Goal: Book appointment/travel/reservation

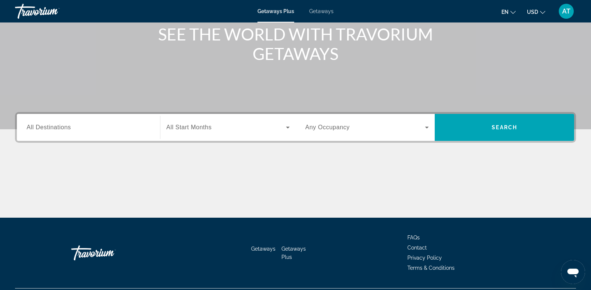
scroll to position [98, 0]
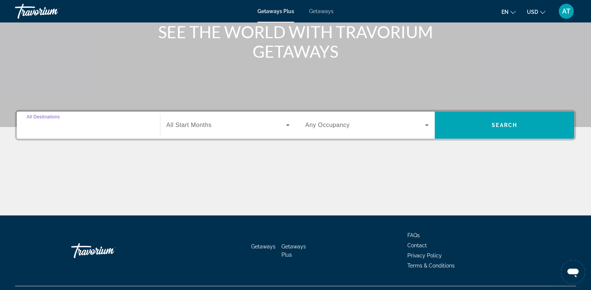
click at [77, 127] on input "Destination All Destinations" at bounding box center [89, 125] width 124 height 9
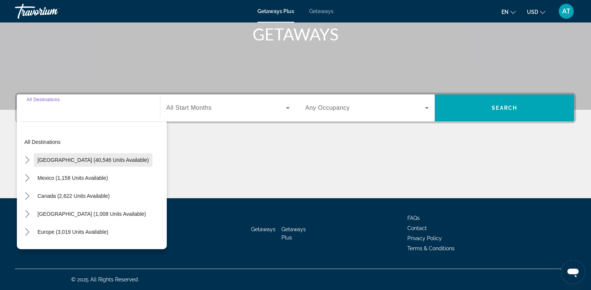
click at [97, 160] on span "[GEOGRAPHIC_DATA] (40,546 units available)" at bounding box center [92, 160] width 111 height 6
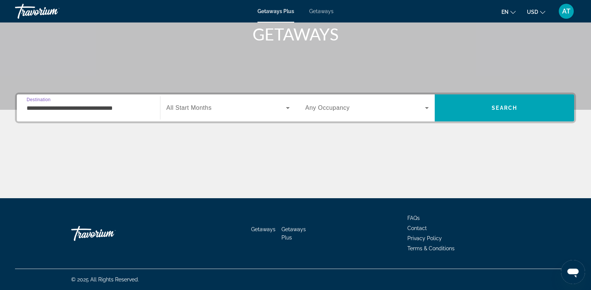
click at [62, 107] on input "**********" at bounding box center [89, 108] width 124 height 9
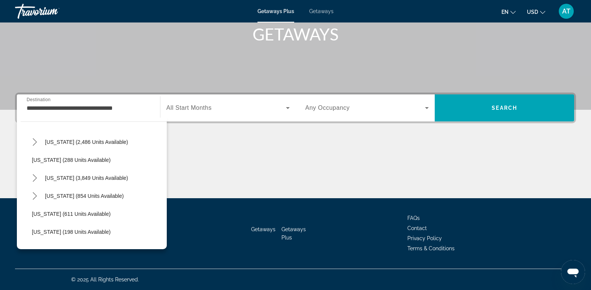
scroll to position [388, 0]
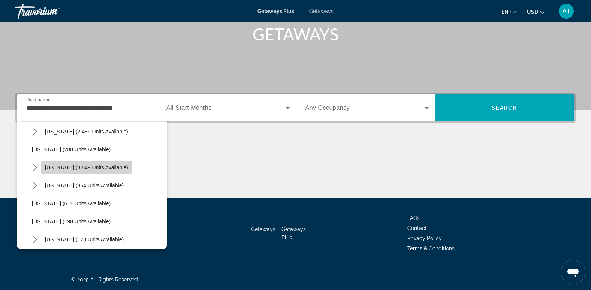
click at [110, 168] on span "[US_STATE] (3,849 units available)" at bounding box center [86, 168] width 83 height 6
type input "**********"
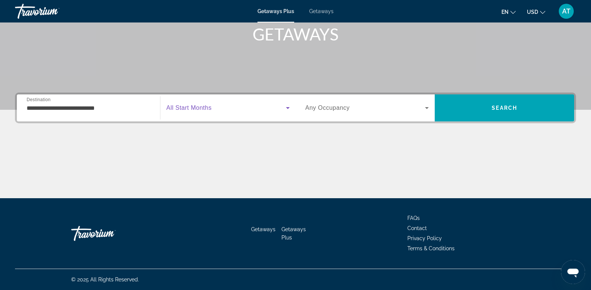
click at [287, 107] on icon "Search widget" at bounding box center [288, 108] width 4 height 2
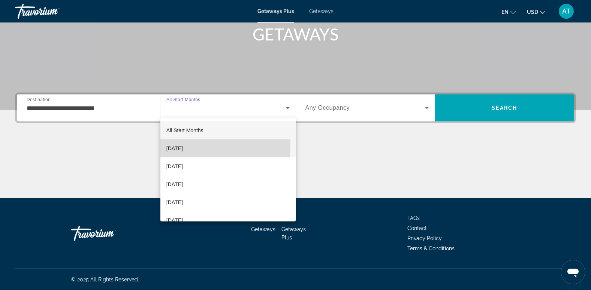
click at [183, 145] on span "[DATE]" at bounding box center [174, 148] width 16 height 9
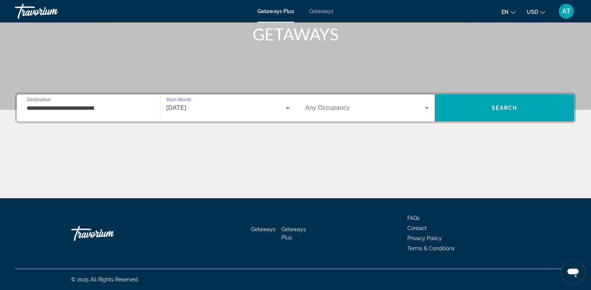
click at [426, 105] on icon "Search widget" at bounding box center [426, 107] width 9 height 9
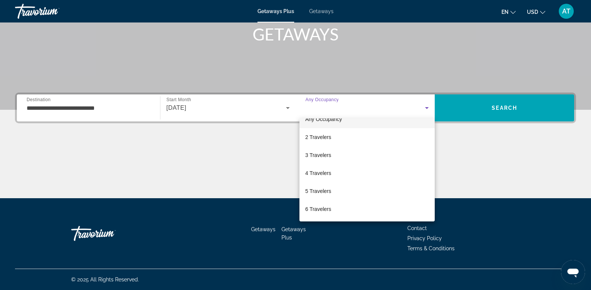
scroll to position [0, 0]
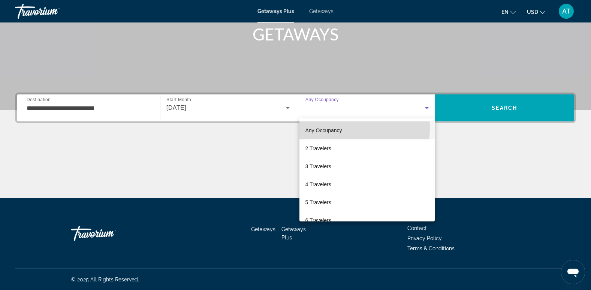
click at [325, 128] on span "Any Occupancy" at bounding box center [323, 130] width 37 height 6
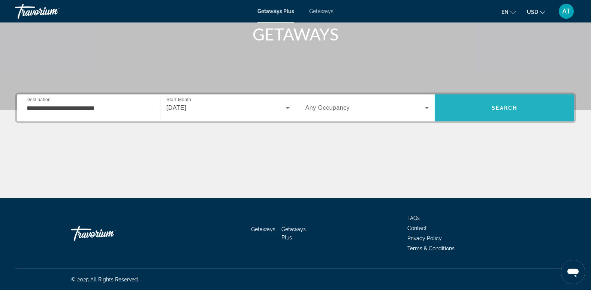
click at [502, 104] on span "Search" at bounding box center [504, 108] width 139 height 18
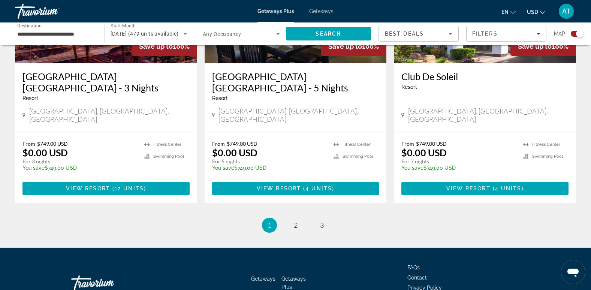
scroll to position [1155, 0]
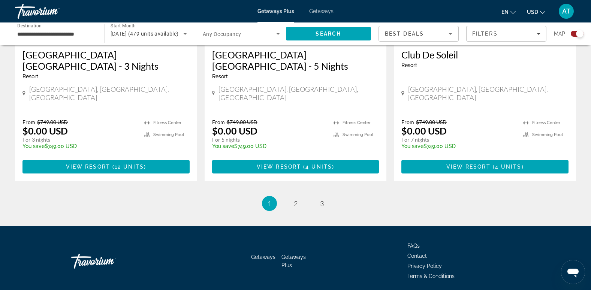
drag, startPoint x: 594, startPoint y: 45, endPoint x: 10, endPoint y: 10, distance: 585.0
click at [294, 199] on span "2" at bounding box center [296, 203] width 4 height 8
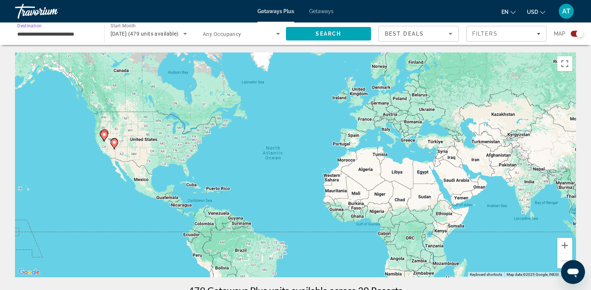
drag, startPoint x: 32, startPoint y: 33, endPoint x: 53, endPoint y: 30, distance: 21.6
click at [32, 33] on input "**********" at bounding box center [55, 34] width 77 height 9
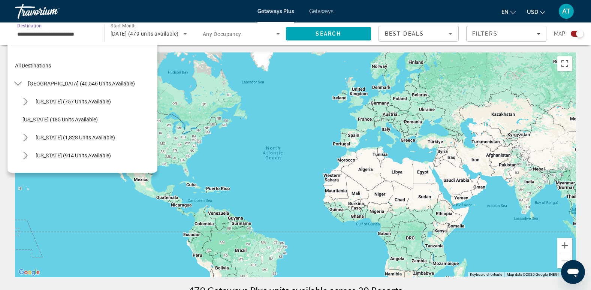
scroll to position [368, 0]
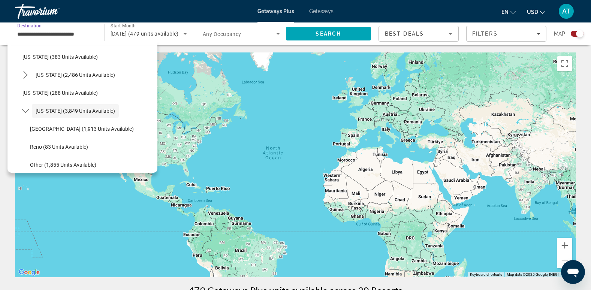
drag, startPoint x: 81, startPoint y: 33, endPoint x: 43, endPoint y: 34, distance: 37.5
click at [43, 34] on input "**********" at bounding box center [55, 34] width 77 height 9
click at [276, 32] on icon "Search widget" at bounding box center [278, 33] width 9 height 9
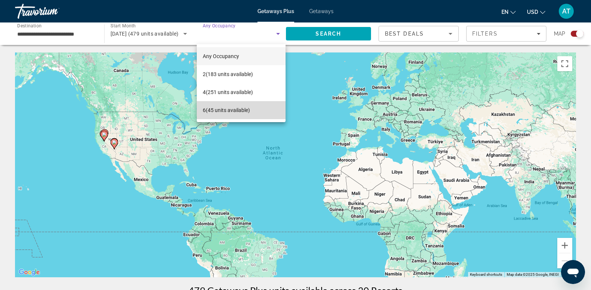
click at [229, 107] on span "6 (45 units available)" at bounding box center [226, 110] width 47 height 9
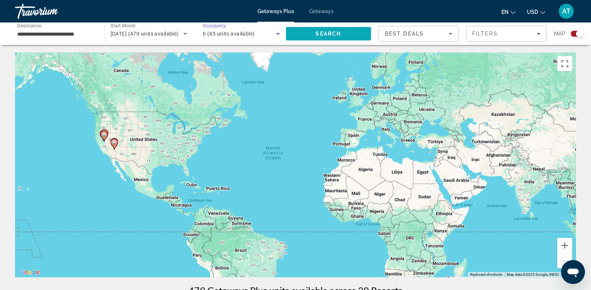
click at [335, 32] on span "Search" at bounding box center [328, 34] width 25 height 6
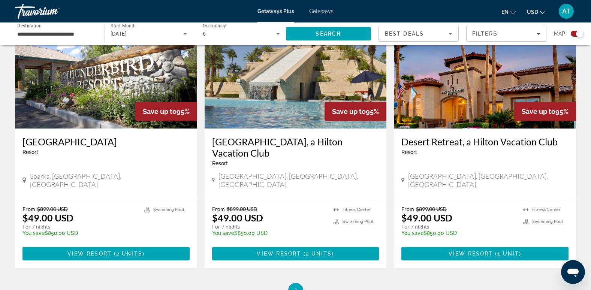
scroll to position [826, 0]
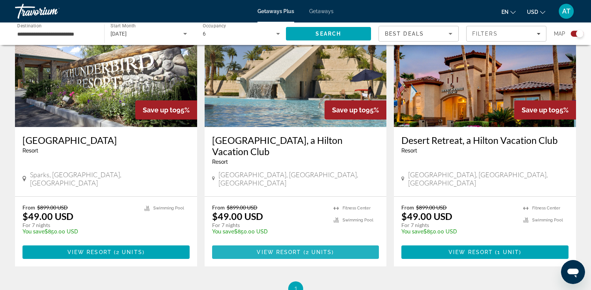
click at [309, 249] on span "2 units" at bounding box center [319, 252] width 26 height 6
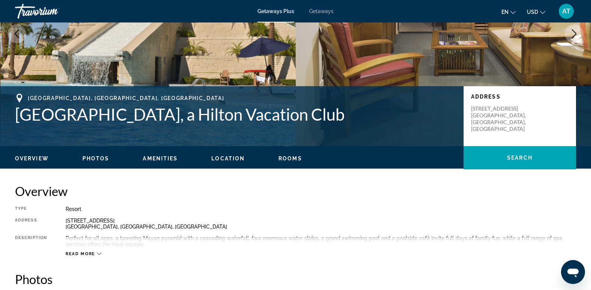
scroll to position [96, 0]
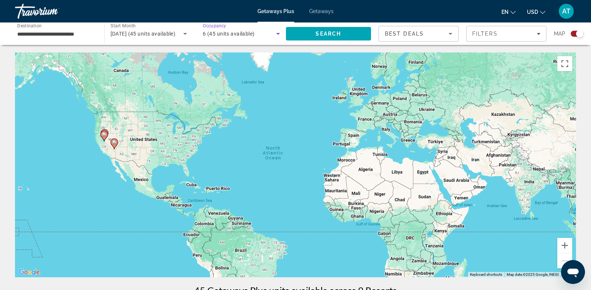
click at [277, 31] on icon "Search widget" at bounding box center [278, 33] width 9 height 9
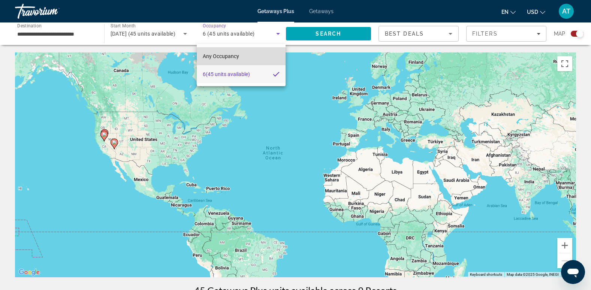
click at [223, 52] on span "Any Occupancy" at bounding box center [221, 56] width 36 height 9
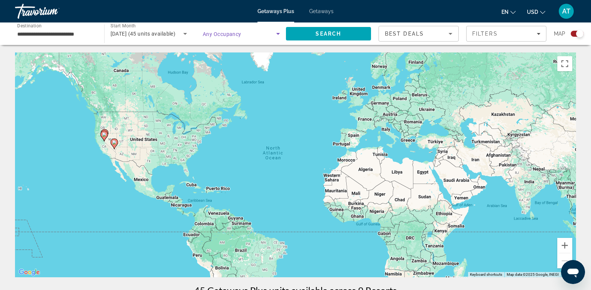
click at [278, 31] on icon "Search widget" at bounding box center [278, 33] width 9 height 9
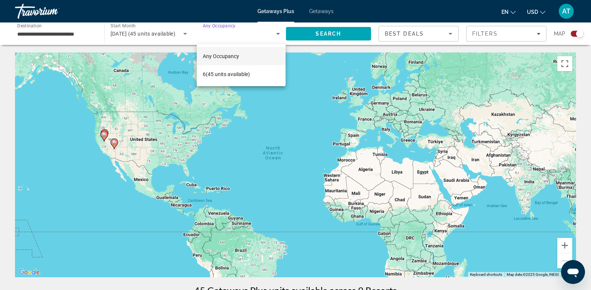
click at [233, 54] on span "Any Occupancy" at bounding box center [221, 56] width 36 height 6
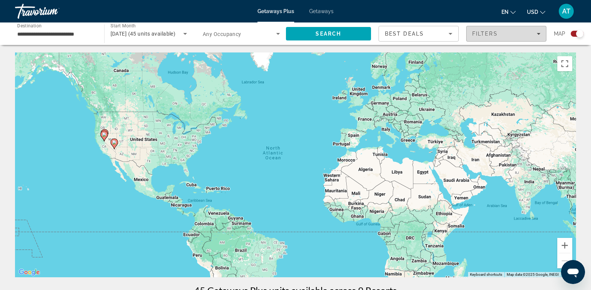
click at [539, 31] on div "Filters" at bounding box center [506, 34] width 68 height 6
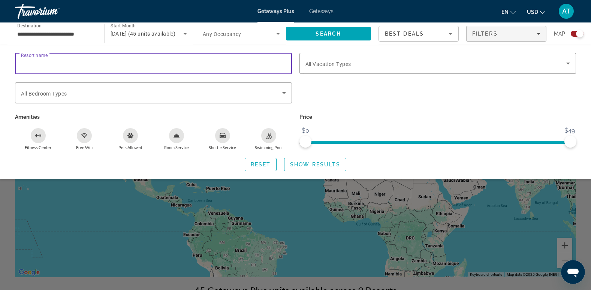
click at [58, 62] on input "Resort name" at bounding box center [153, 63] width 265 height 9
type input "***"
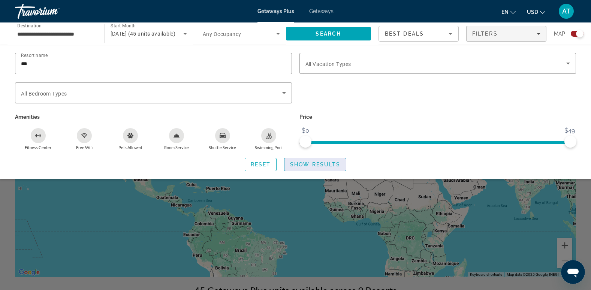
click at [320, 164] on span "Show Results" at bounding box center [315, 165] width 50 height 6
click at [268, 162] on span "Reset" at bounding box center [261, 165] width 20 height 6
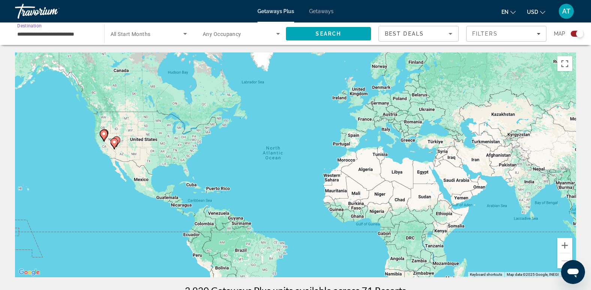
click at [36, 30] on input "**********" at bounding box center [55, 34] width 77 height 9
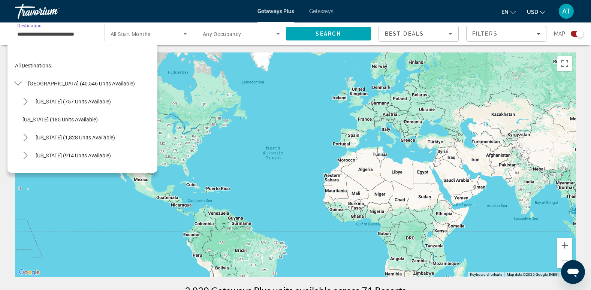
scroll to position [368, 0]
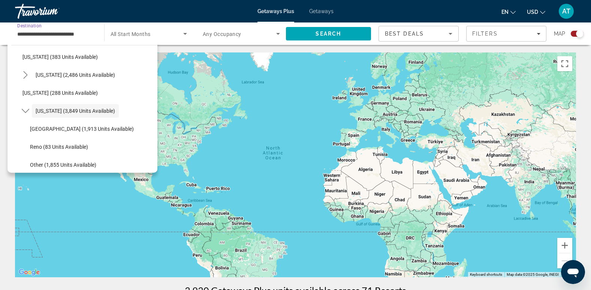
drag, startPoint x: 32, startPoint y: 32, endPoint x: 28, endPoint y: 31, distance: 4.3
click at [28, 31] on input "**********" at bounding box center [55, 34] width 77 height 9
click at [27, 31] on input "**********" at bounding box center [55, 34] width 77 height 9
click at [36, 22] on mat-toolbar "Getaways Plus Getaways en English Español Français Italiano Português русский U…" at bounding box center [295, 11] width 591 height 22
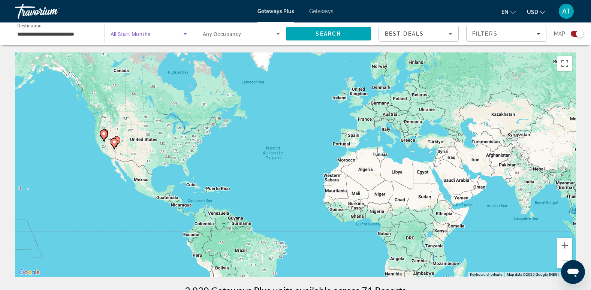
click at [185, 31] on icon "Search widget" at bounding box center [185, 33] width 9 height 9
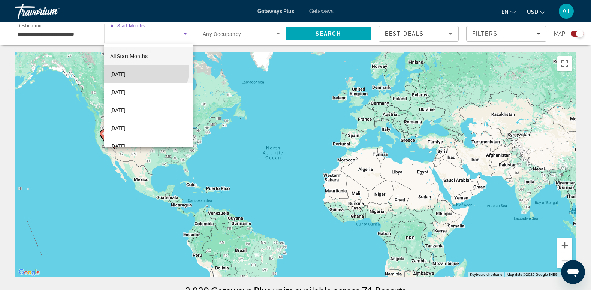
click at [136, 69] on mat-option "[DATE]" at bounding box center [148, 74] width 88 height 18
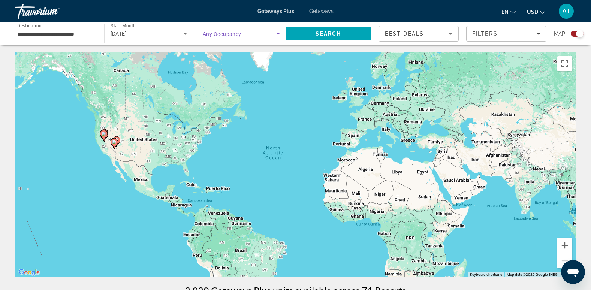
click at [276, 32] on icon "Search widget" at bounding box center [278, 33] width 9 height 9
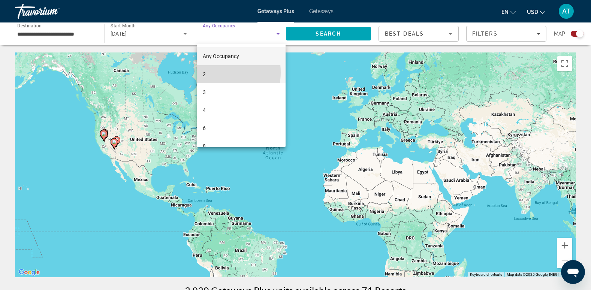
click at [204, 72] on span "2" at bounding box center [204, 74] width 3 height 9
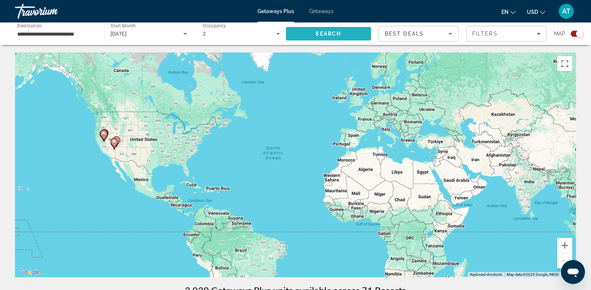
click at [328, 32] on span "Search" at bounding box center [328, 34] width 25 height 6
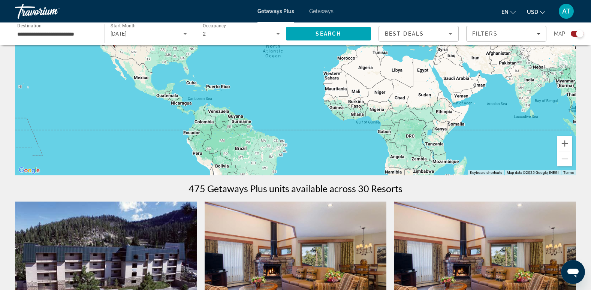
scroll to position [92, 0]
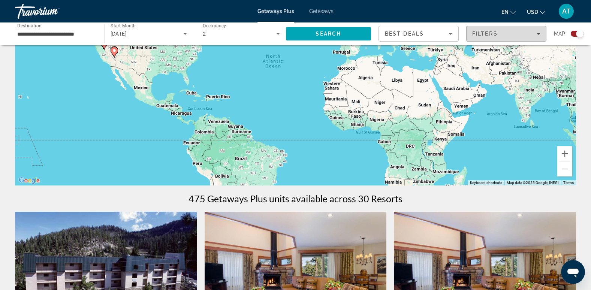
click at [538, 32] on icon "Filters" at bounding box center [539, 34] width 4 height 4
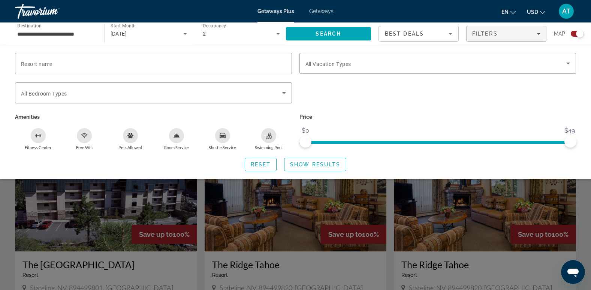
scroll to position [174, 0]
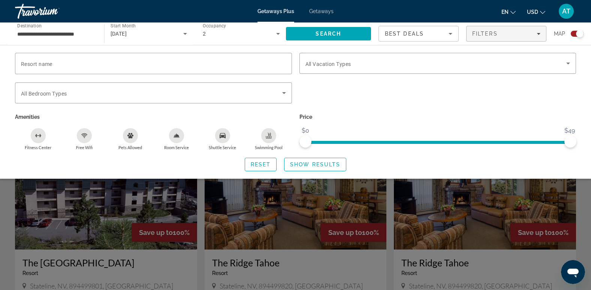
click at [352, 109] on div "Search widget" at bounding box center [438, 96] width 284 height 29
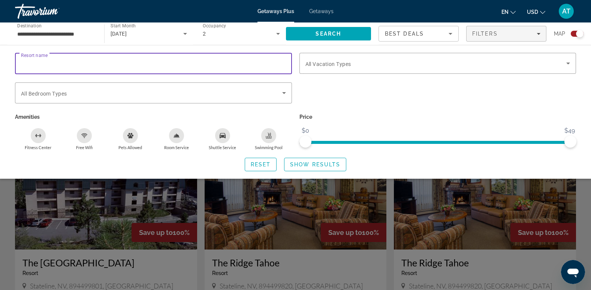
click at [87, 61] on input "Resort name" at bounding box center [153, 63] width 265 height 9
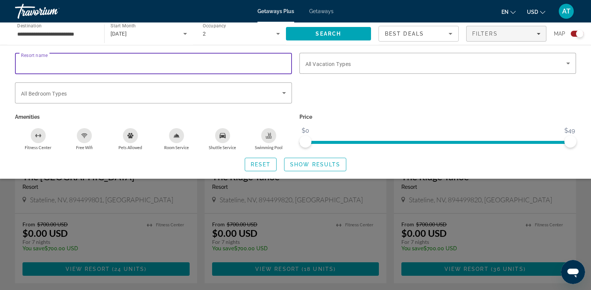
scroll to position [244, 0]
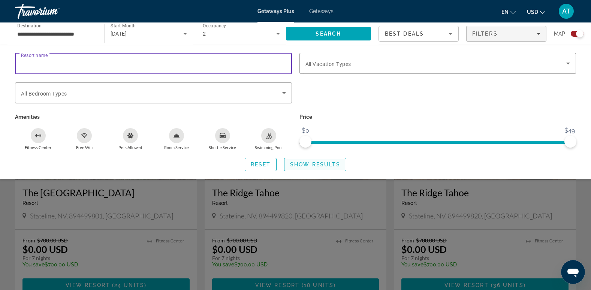
click at [303, 166] on span "Show Results" at bounding box center [315, 165] width 50 height 6
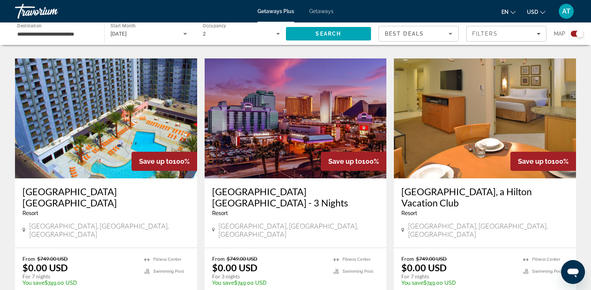
scroll to position [1010, 0]
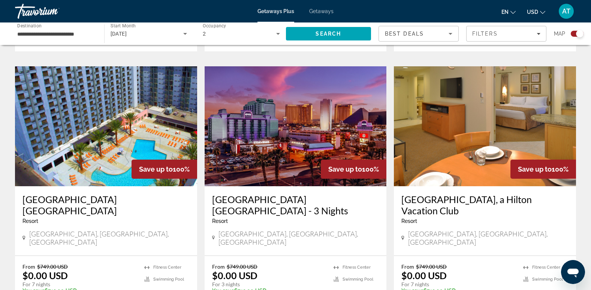
click at [284, 165] on img "Main content" at bounding box center [296, 126] width 182 height 120
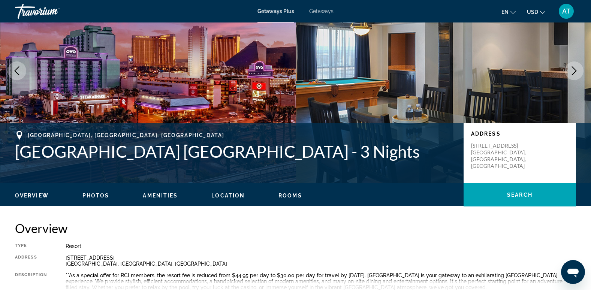
scroll to position [54, 0]
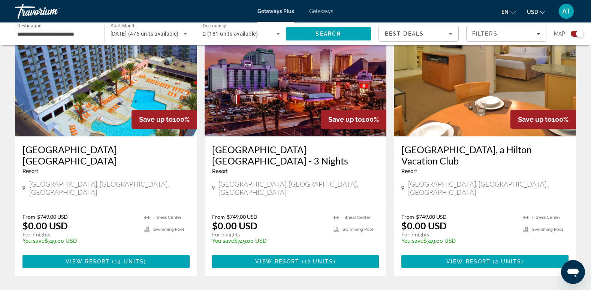
scroll to position [1076, 0]
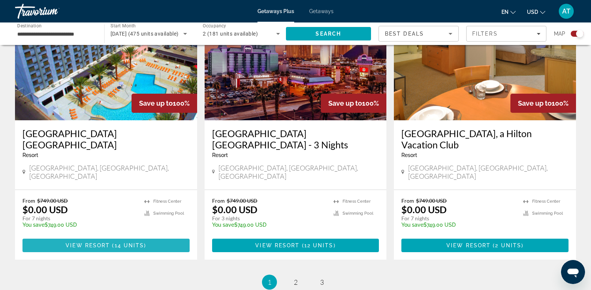
click at [112, 242] on span "Main content" at bounding box center [111, 245] width 2 height 6
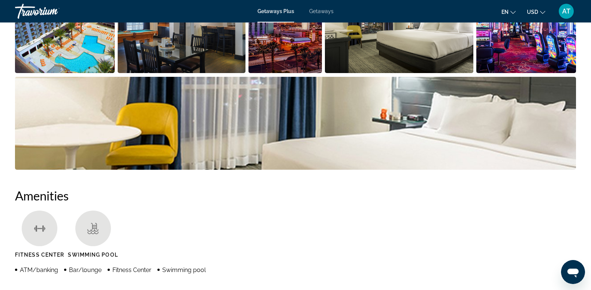
scroll to position [127, 0]
